Goal: Navigation & Orientation: Understand site structure

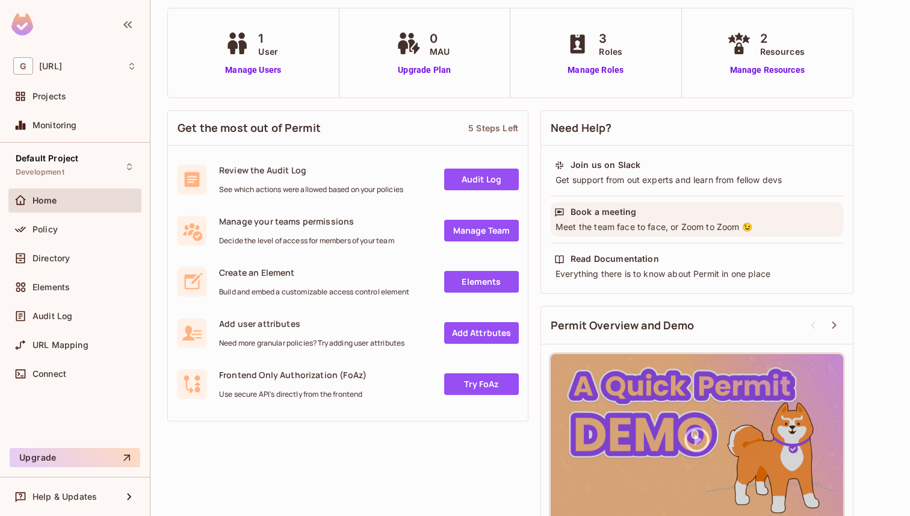
scroll to position [103, 0]
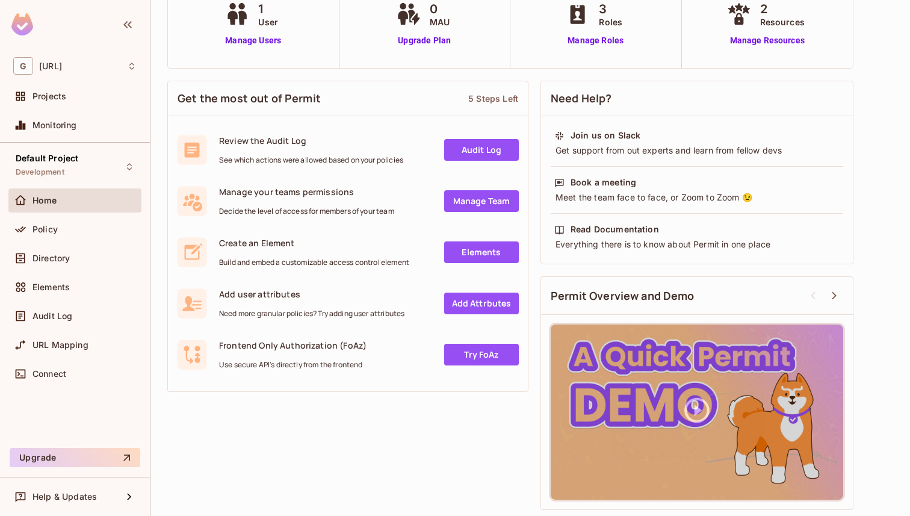
click at [457, 254] on link "Elements" at bounding box center [481, 252] width 75 height 22
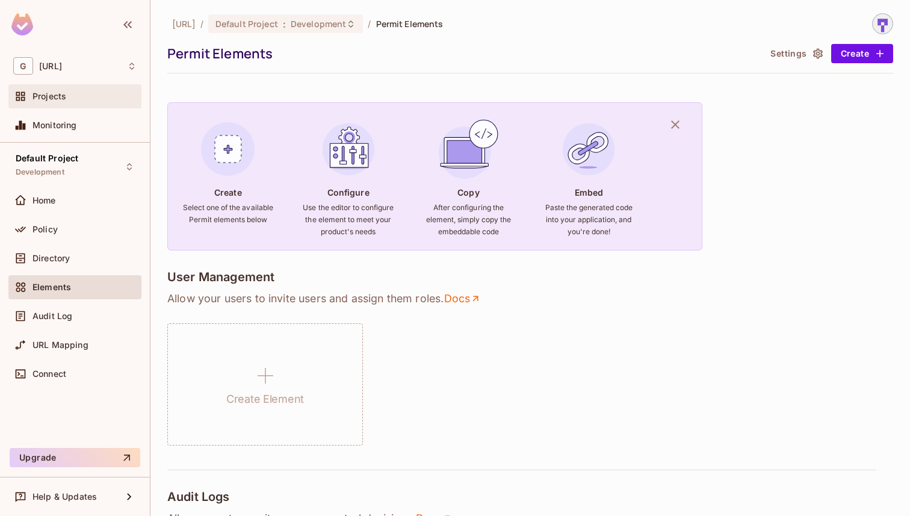
click at [72, 105] on div "Projects" at bounding box center [74, 96] width 133 height 24
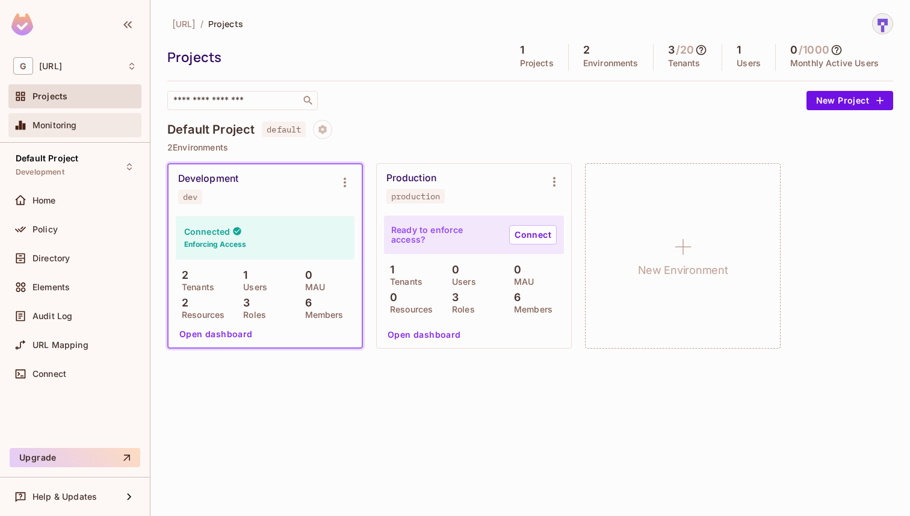
click at [29, 132] on div "Monitoring" at bounding box center [74, 125] width 133 height 24
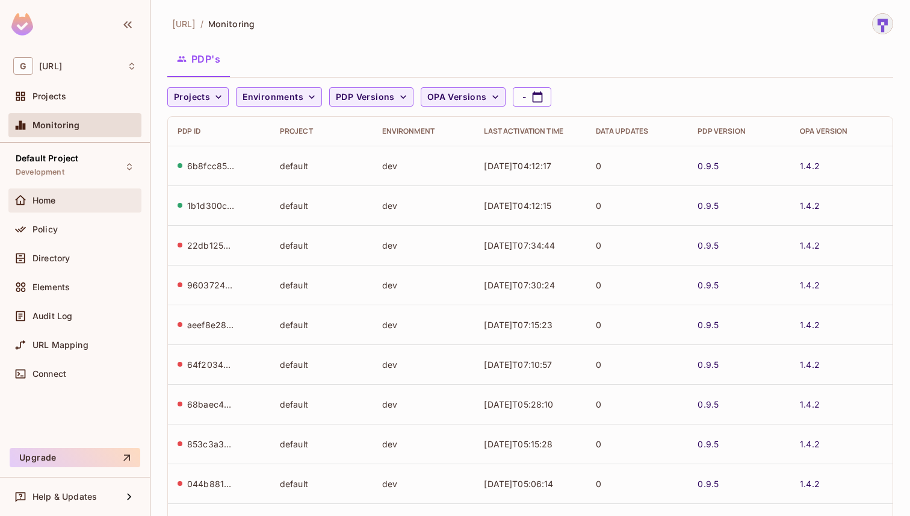
click at [81, 204] on div "Home" at bounding box center [84, 201] width 104 height 10
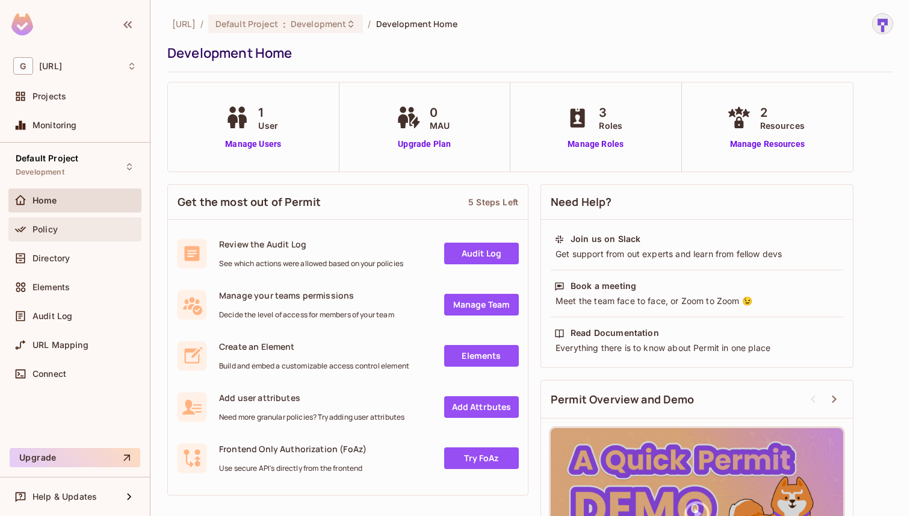
click at [58, 229] on div "Policy" at bounding box center [84, 229] width 104 height 10
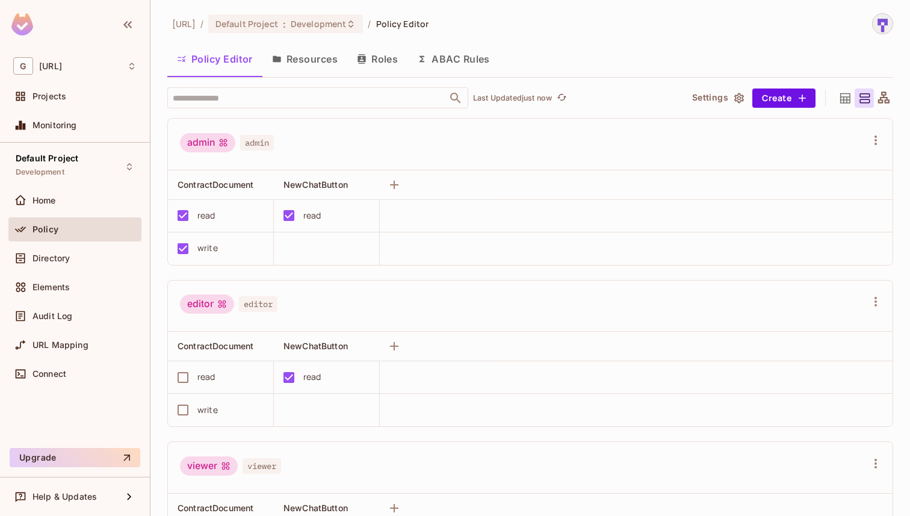
scroll to position [38, 0]
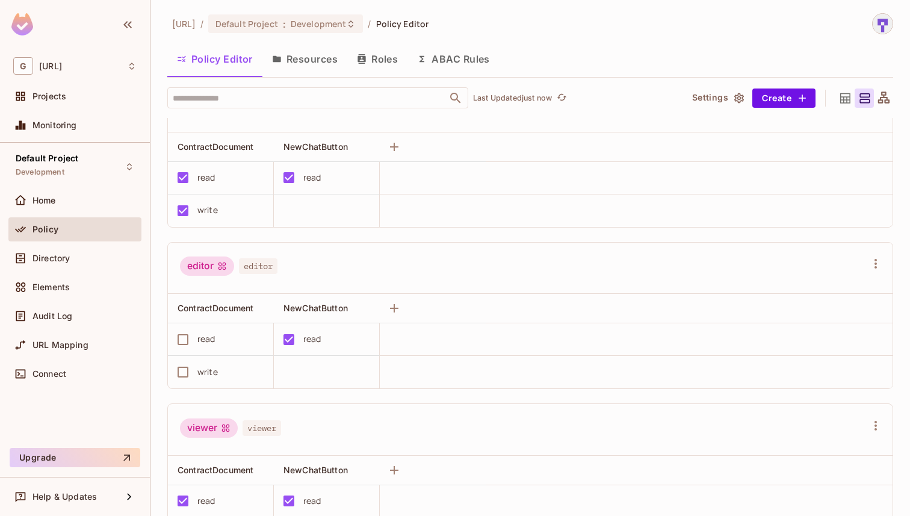
click at [307, 66] on button "Resources" at bounding box center [304, 59] width 85 height 30
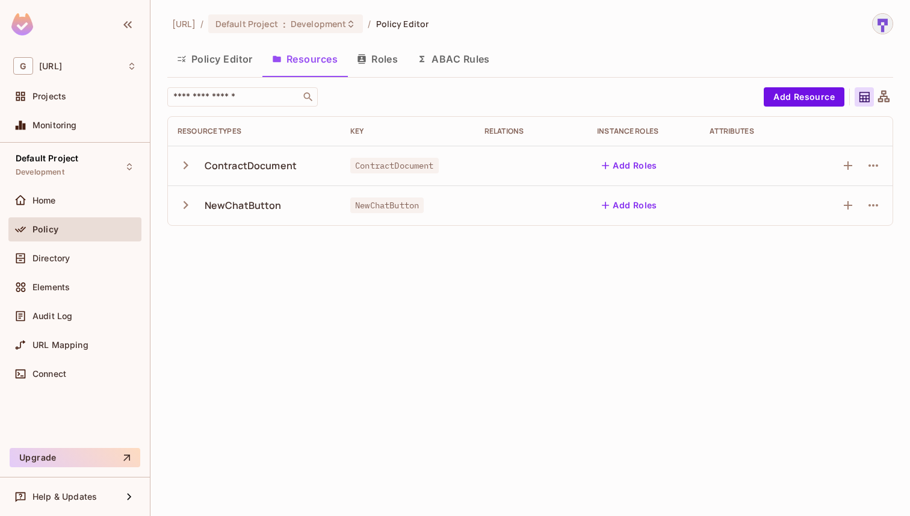
click at [384, 65] on button "Roles" at bounding box center [377, 59] width 60 height 30
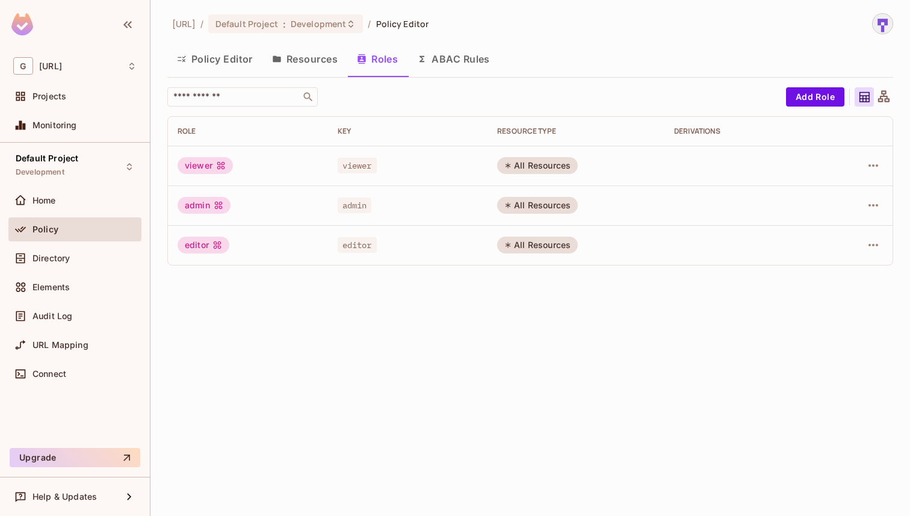
click at [463, 64] on button "ABAC Rules" at bounding box center [453, 59] width 92 height 30
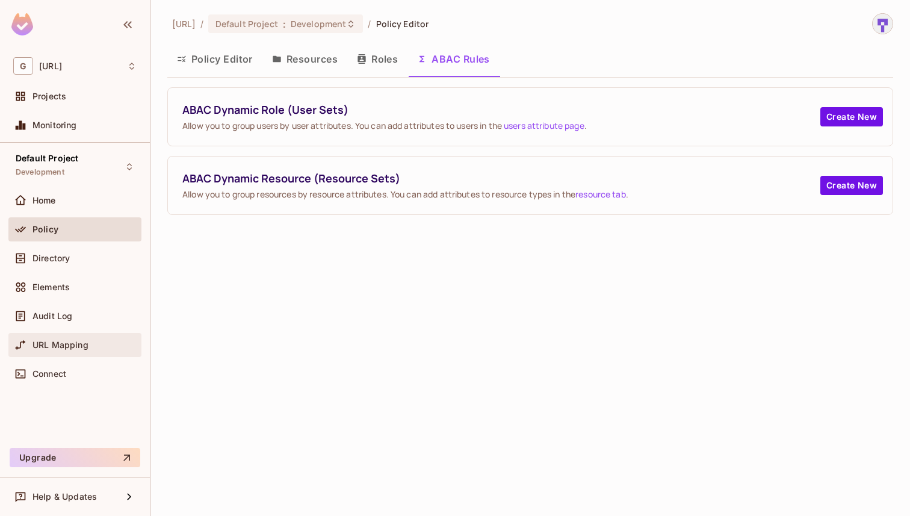
click at [61, 341] on span "URL Mapping" at bounding box center [60, 345] width 56 height 10
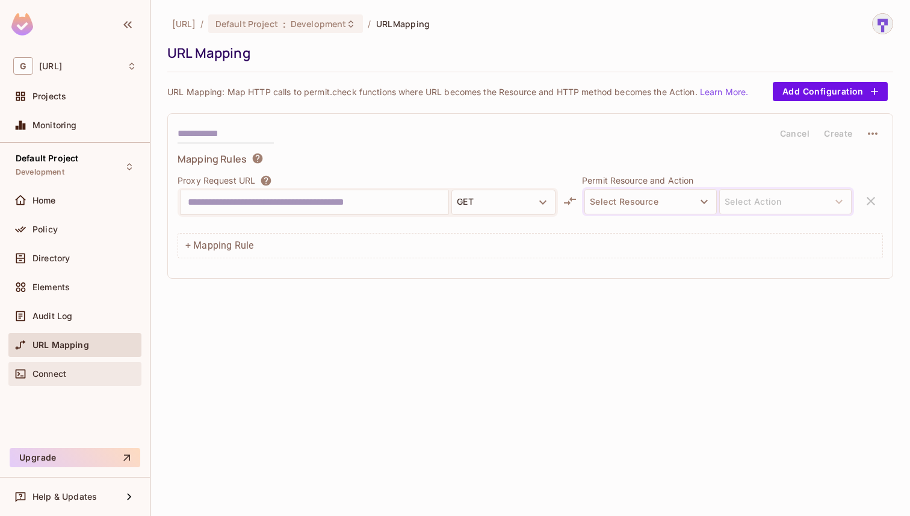
click at [68, 383] on div "Connect" at bounding box center [74, 374] width 133 height 24
